Goal: Navigation & Orientation: Find specific page/section

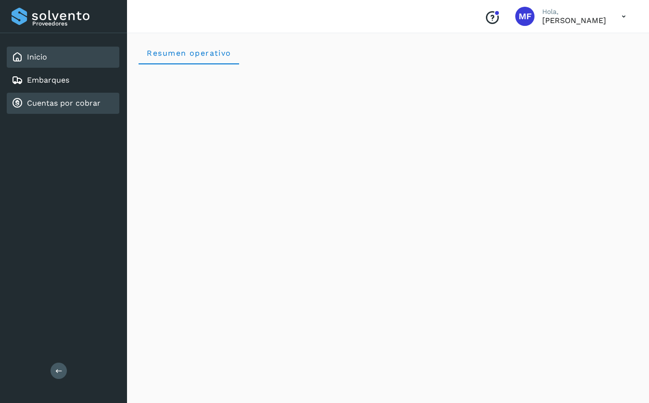
click at [75, 105] on link "Cuentas por cobrar" at bounding box center [64, 103] width 74 height 9
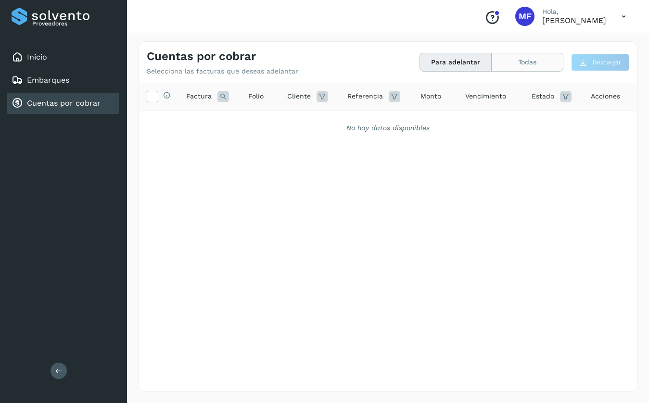
click at [502, 62] on button "Todas" at bounding box center [526, 62] width 71 height 18
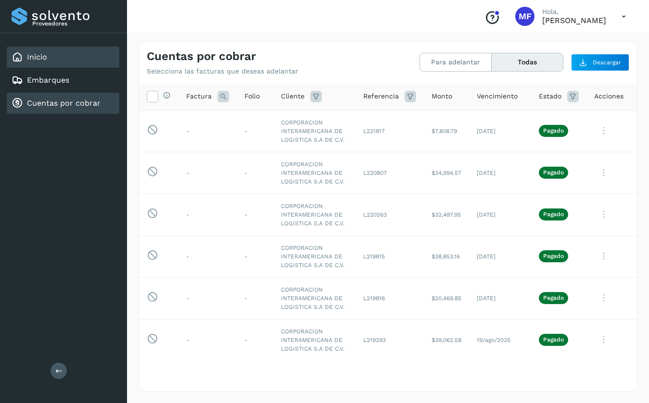
click at [31, 57] on link "Inicio" at bounding box center [37, 56] width 20 height 9
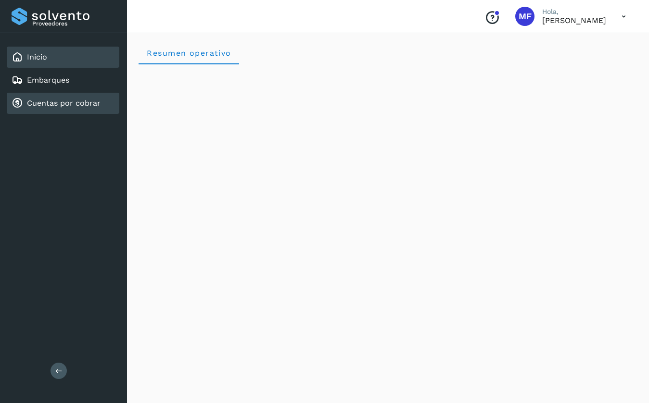
click at [51, 103] on link "Cuentas por cobrar" at bounding box center [64, 103] width 74 height 9
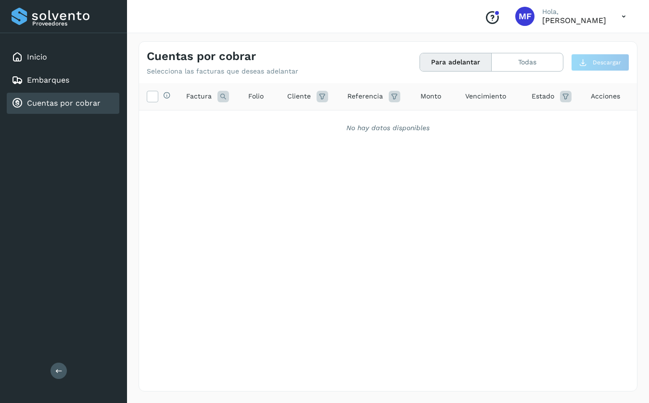
click at [623, 14] on icon at bounding box center [624, 17] width 20 height 20
click at [535, 41] on icon at bounding box center [531, 44] width 10 height 10
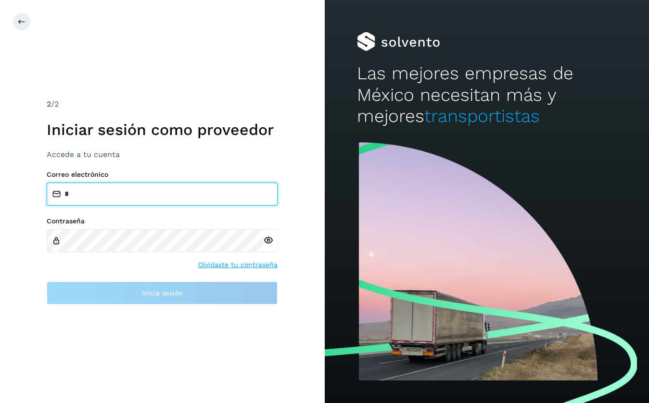
type input "**********"
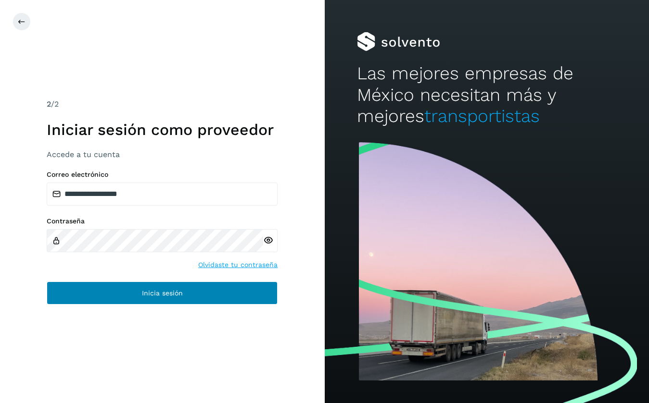
click at [115, 297] on button "Inicia sesión" at bounding box center [162, 293] width 231 height 23
